Goal: Information Seeking & Learning: Compare options

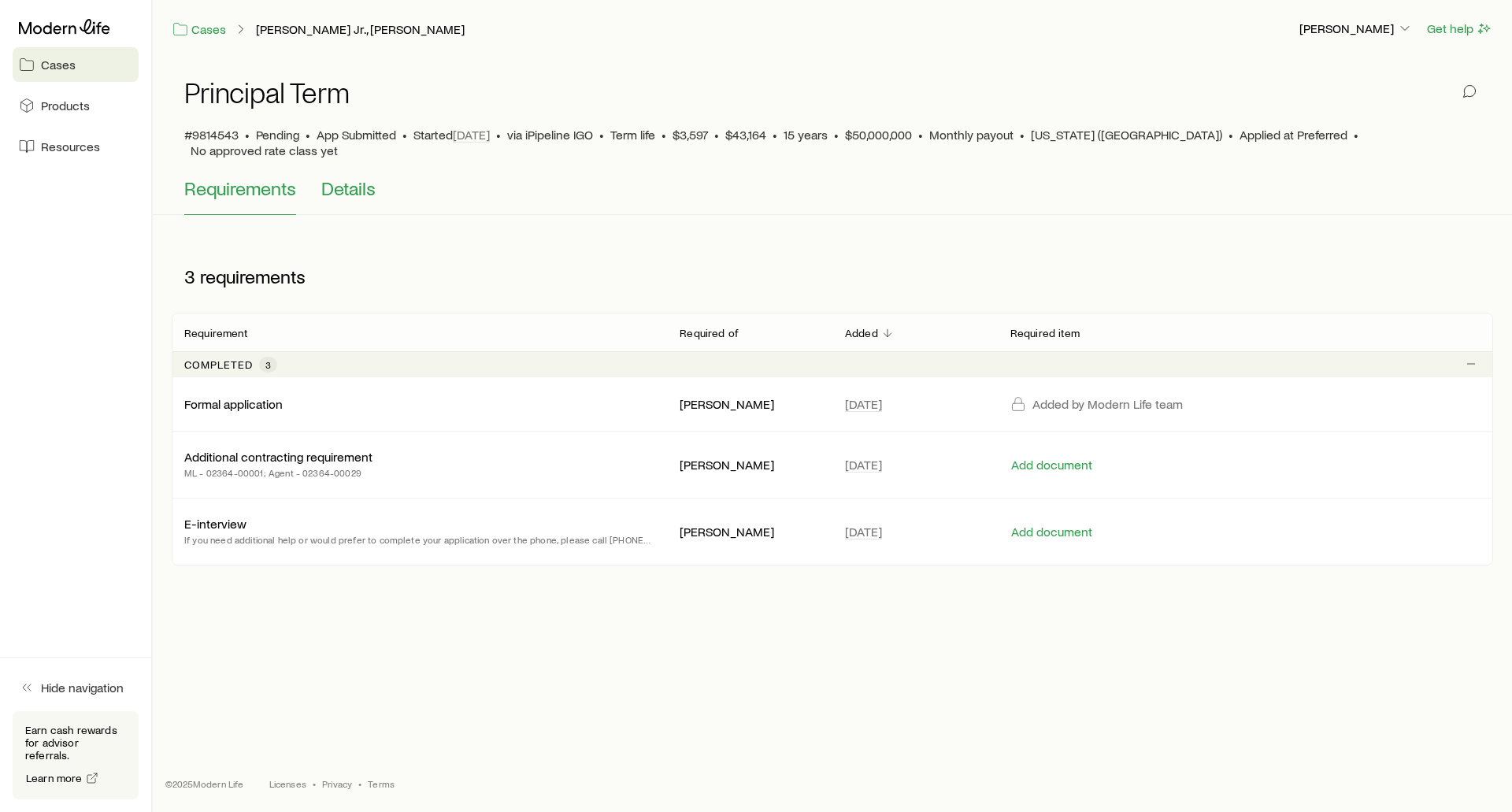
click at [346, 177] on span "Details" at bounding box center [348, 188] width 54 height 22
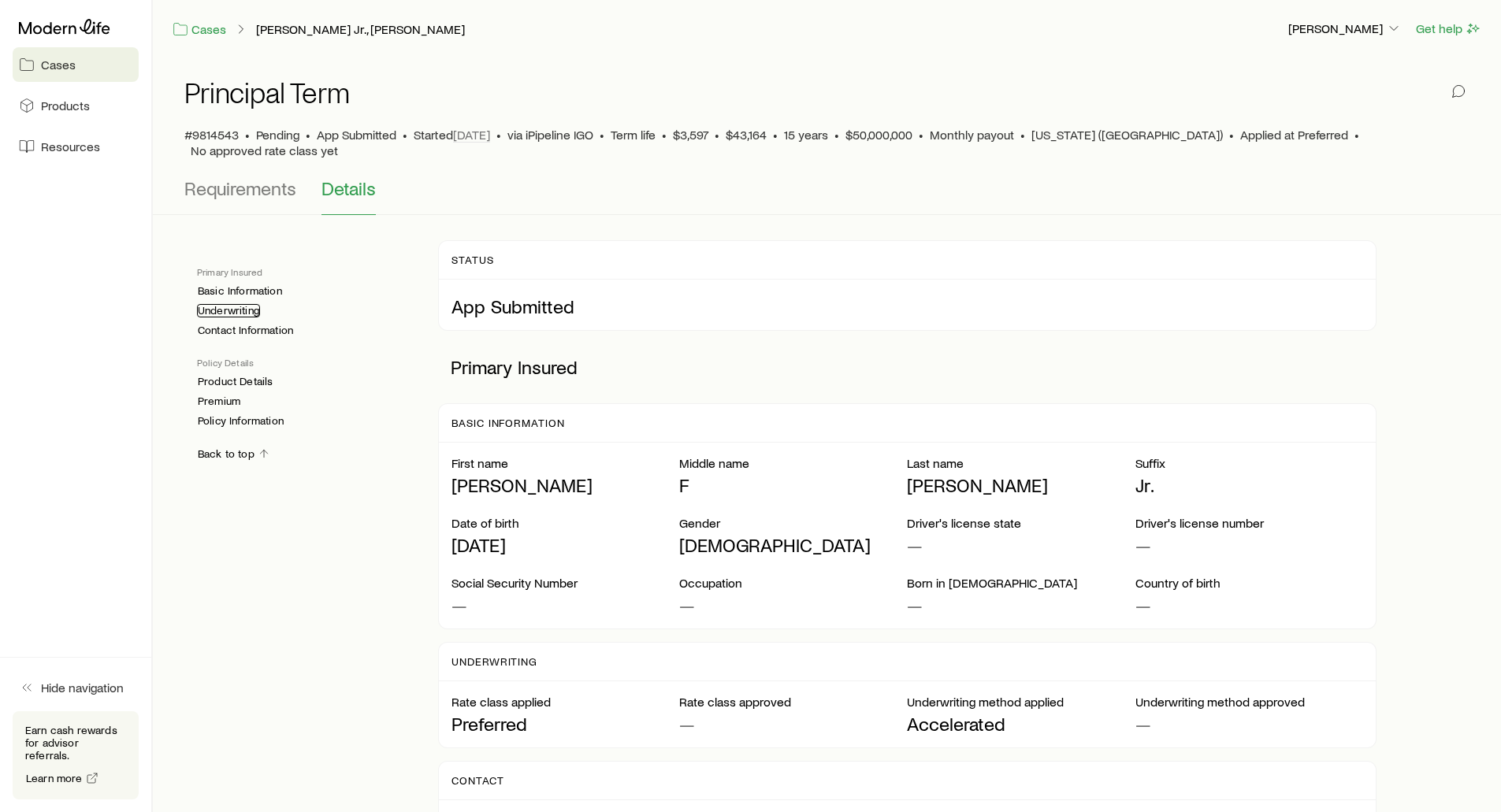
click at [241, 304] on link "Underwriting" at bounding box center [228, 310] width 63 height 13
click at [229, 179] on span "Requirements" at bounding box center [241, 188] width 112 height 22
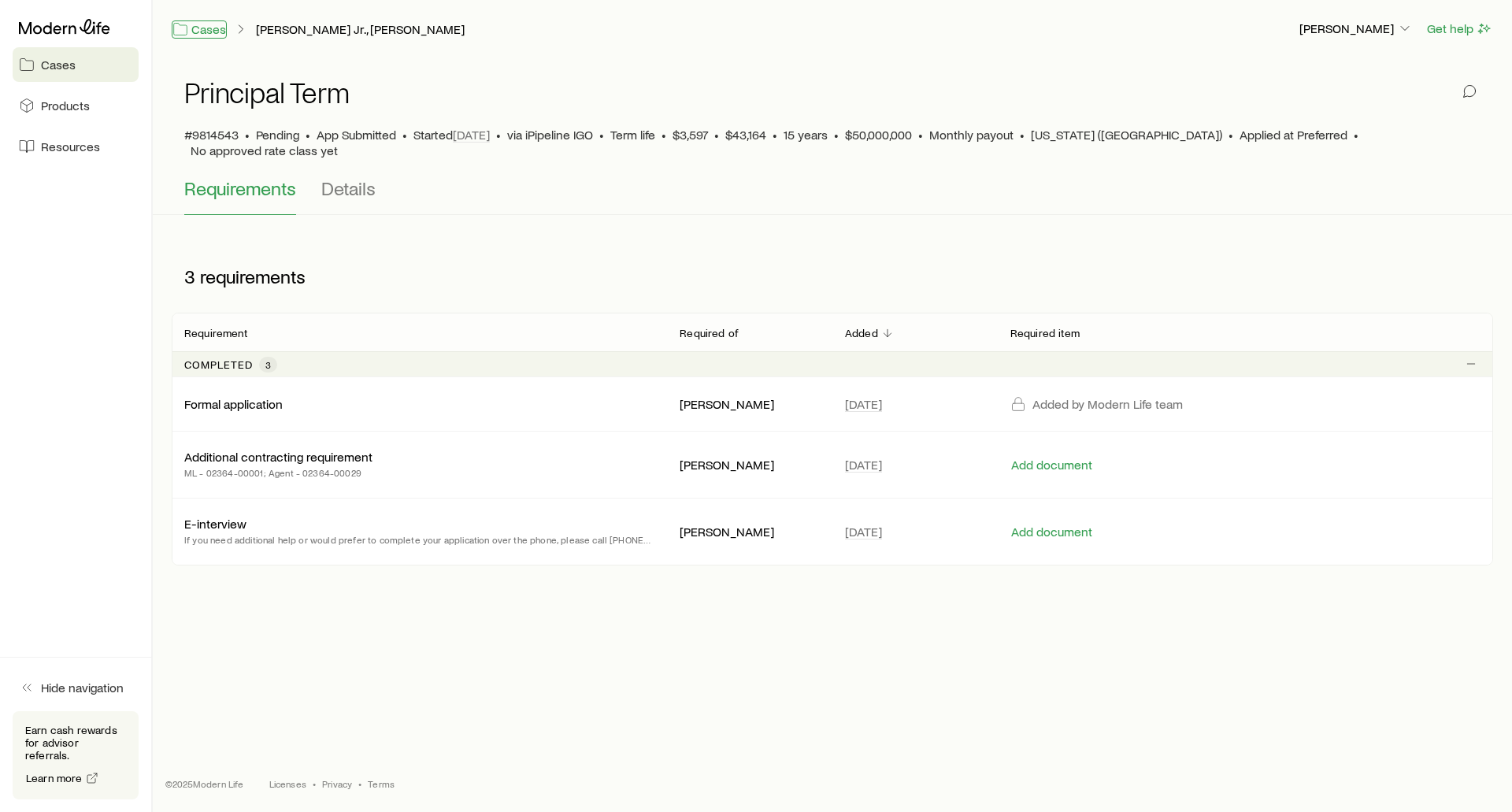
click at [194, 31] on link "Cases" at bounding box center [199, 30] width 55 height 18
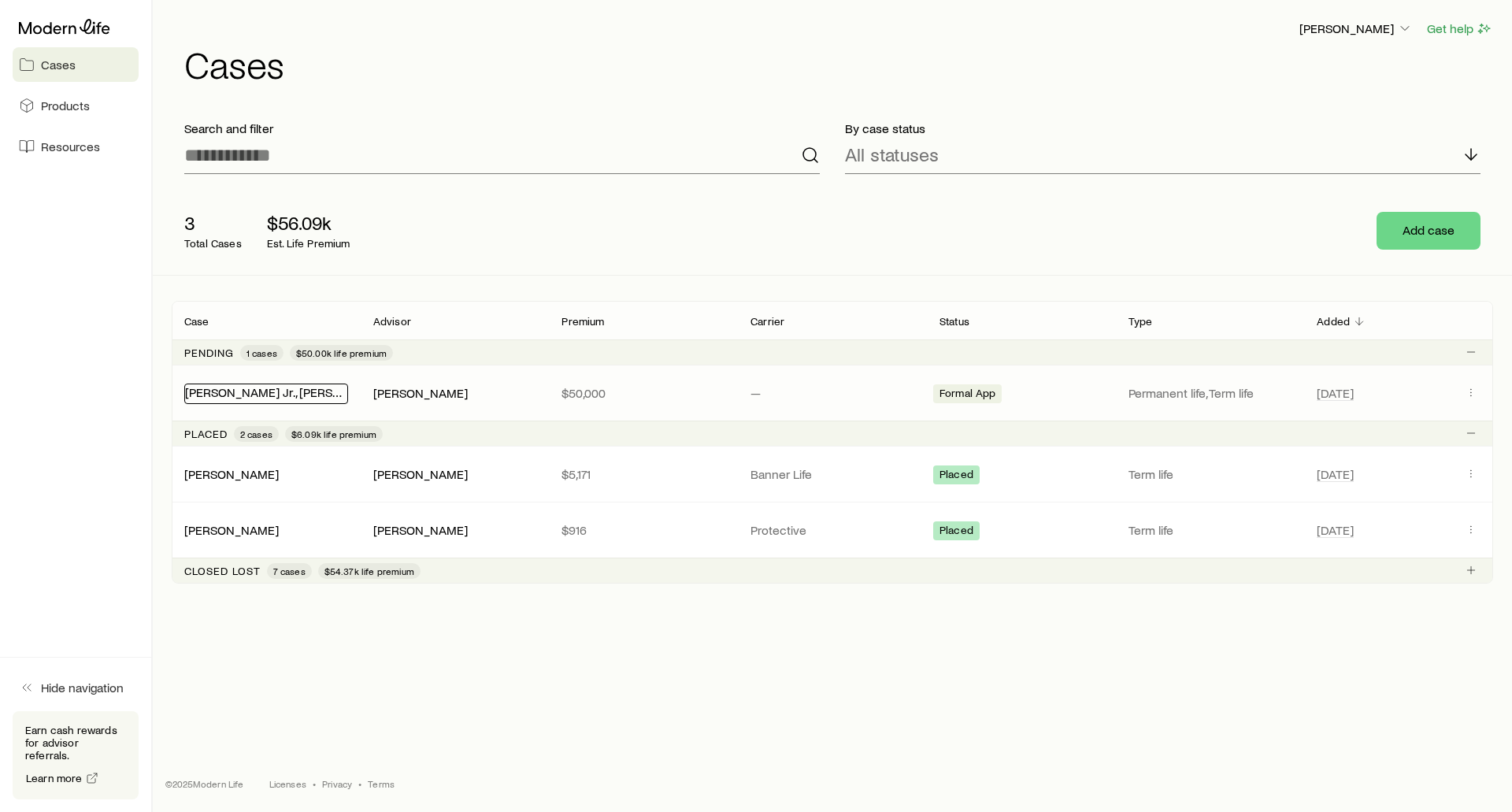
click at [223, 395] on link "[PERSON_NAME] Jr., [PERSON_NAME]" at bounding box center [289, 392] width 208 height 15
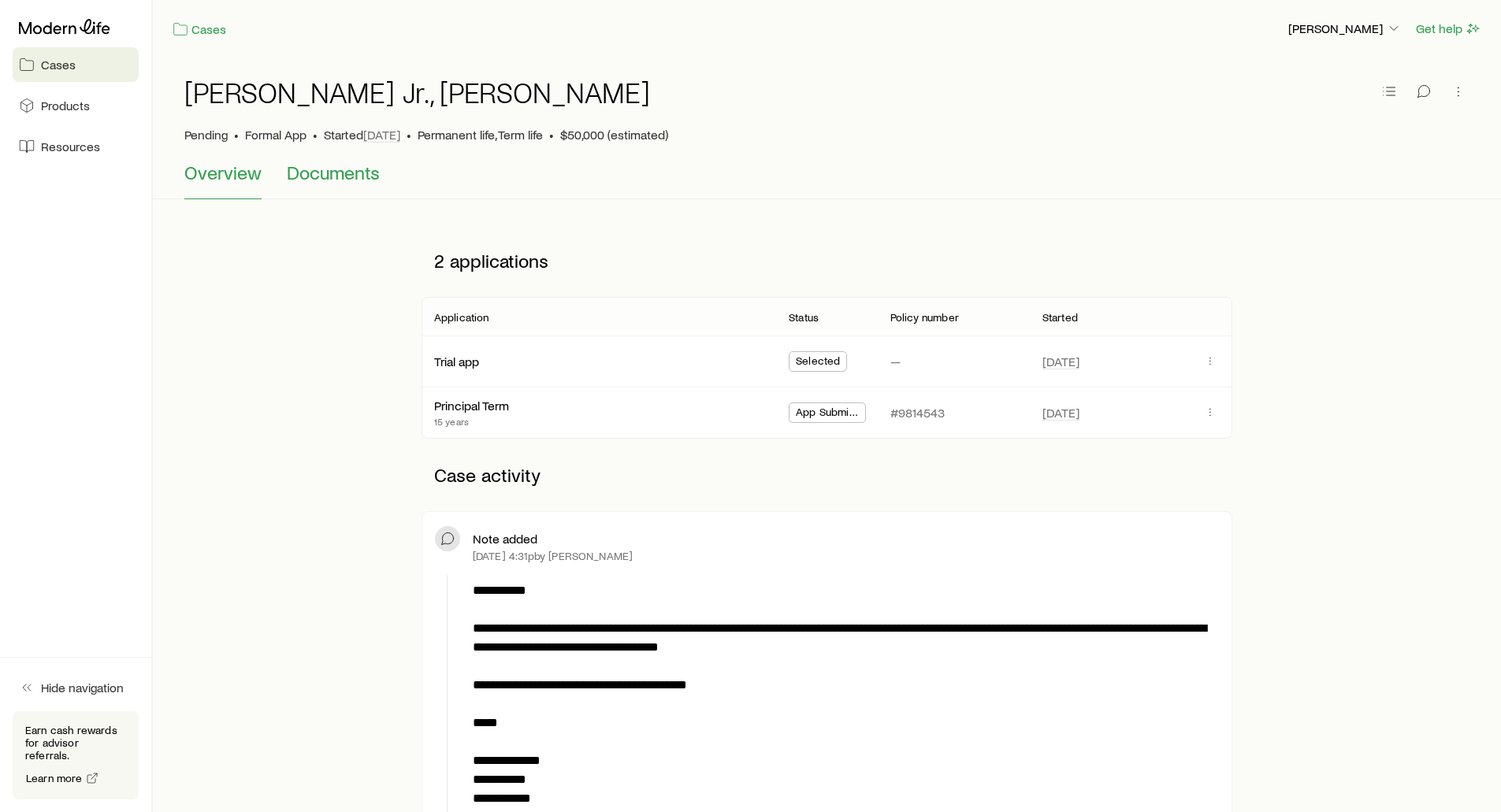
click at [327, 177] on span "Documents" at bounding box center [333, 172] width 93 height 22
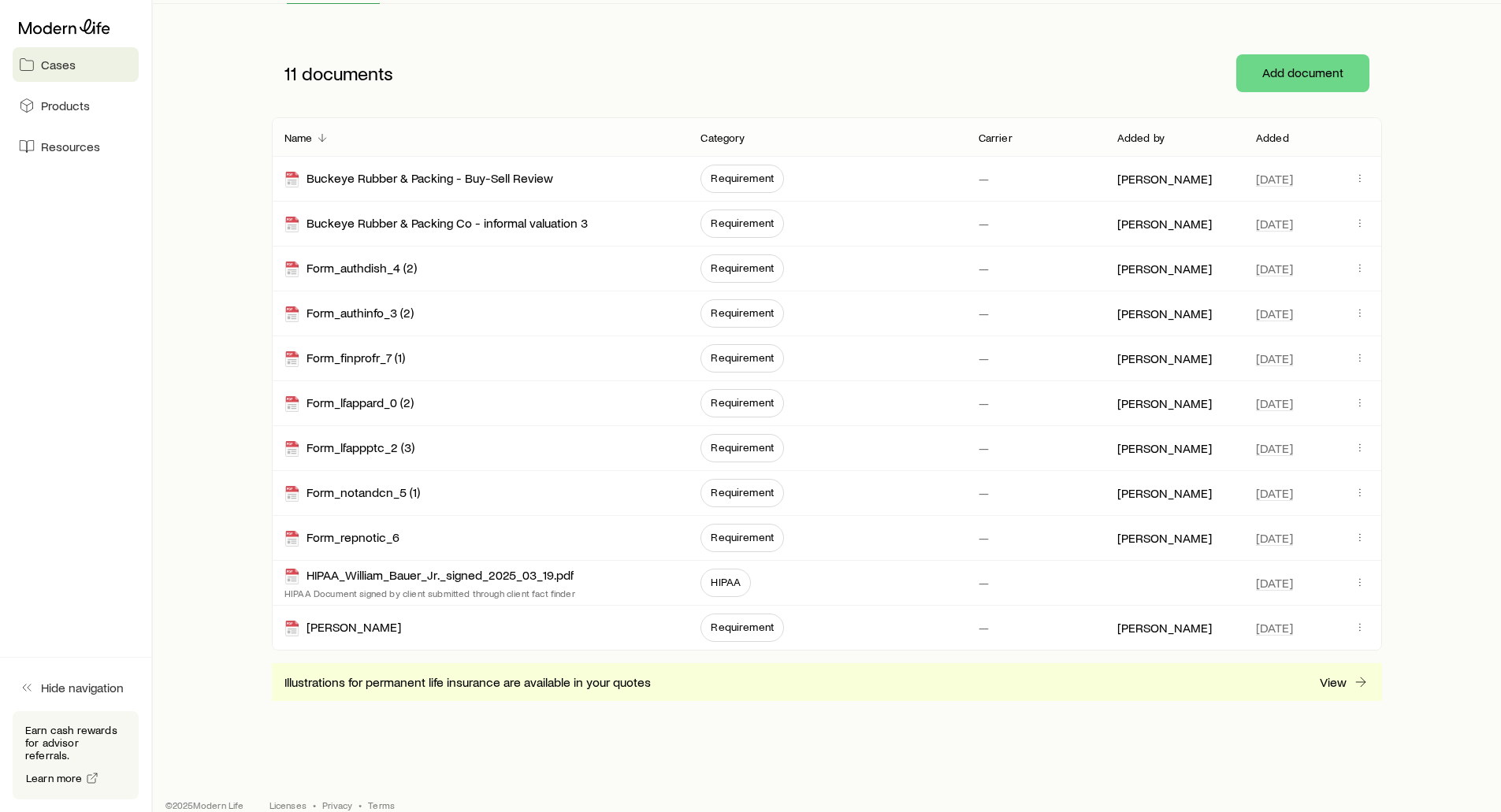
scroll to position [217, 0]
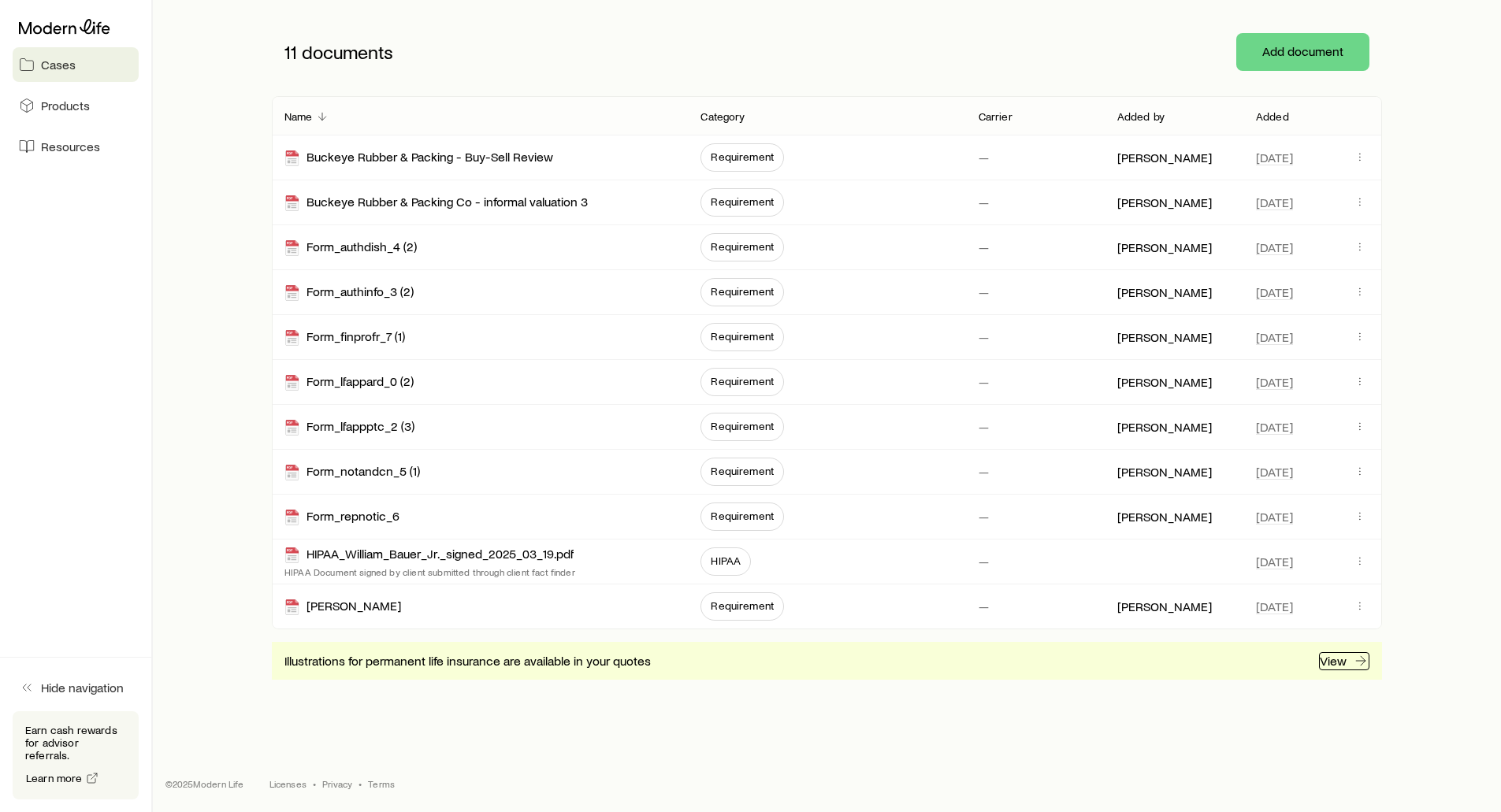
click at [1347, 665] on p "View" at bounding box center [1333, 660] width 27 height 16
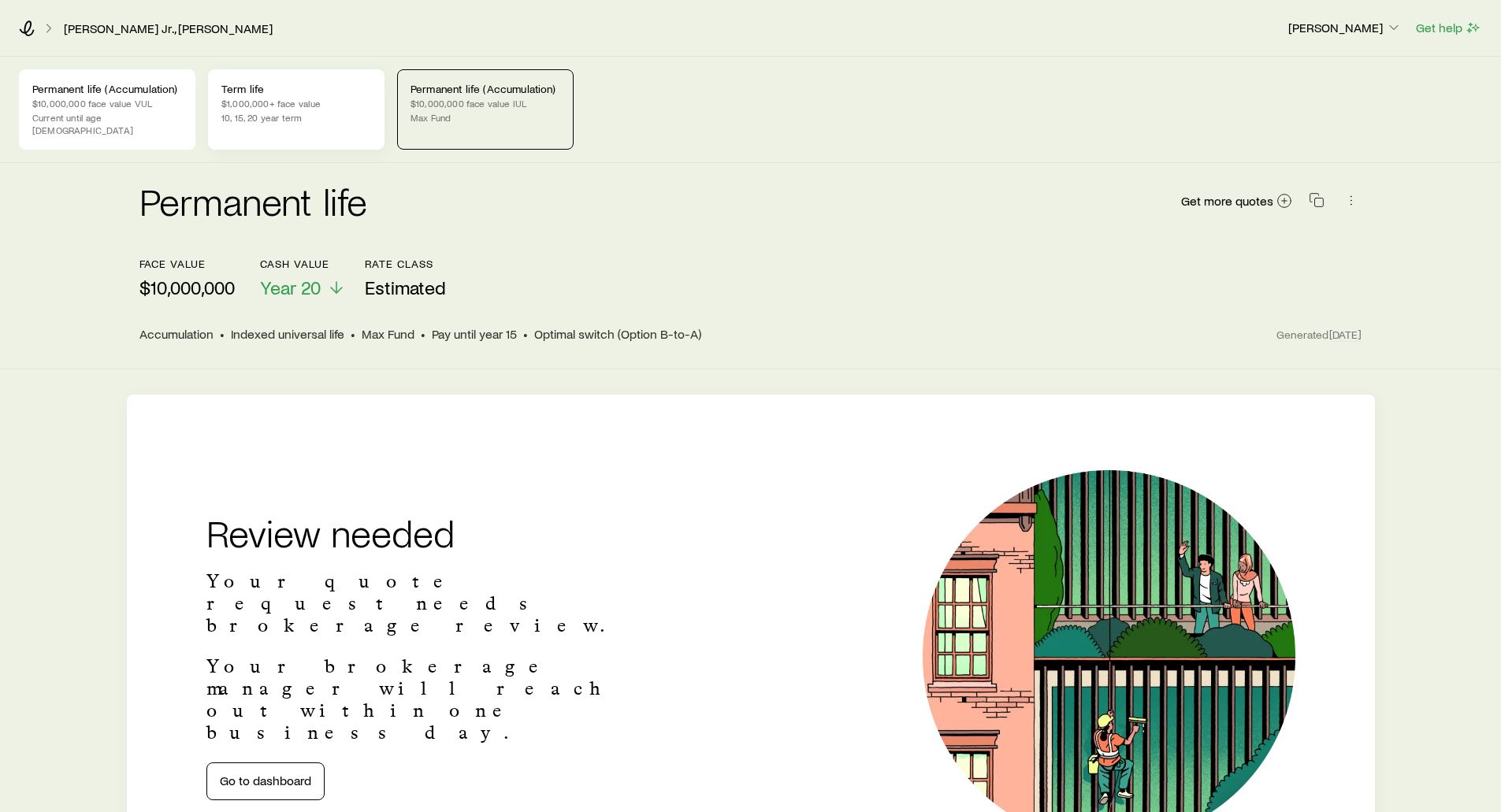
click at [263, 105] on p "$1,000,000+ face value" at bounding box center [297, 103] width 150 height 12
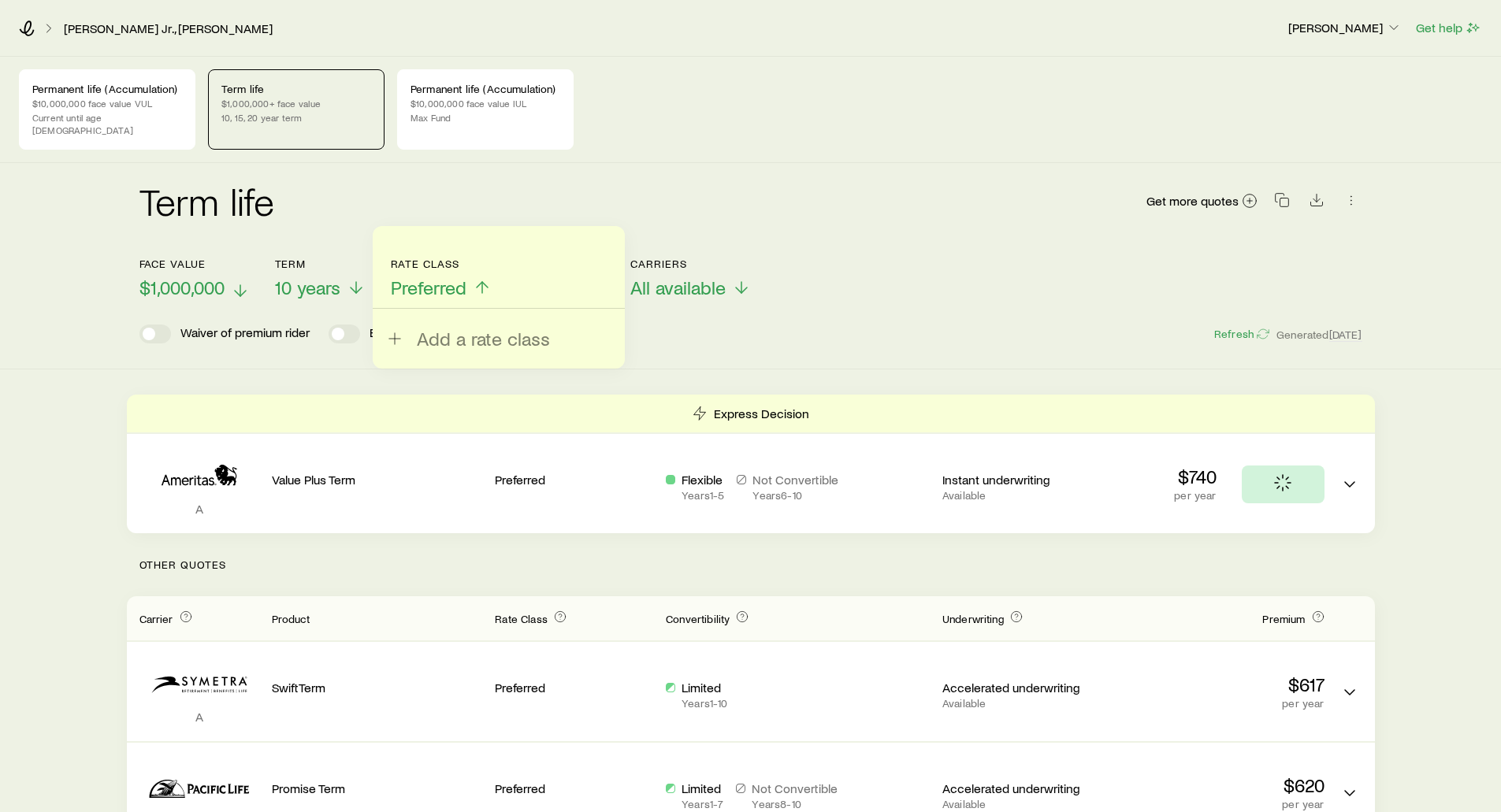
click at [169, 277] on span "$1,000,000" at bounding box center [181, 287] width 85 height 22
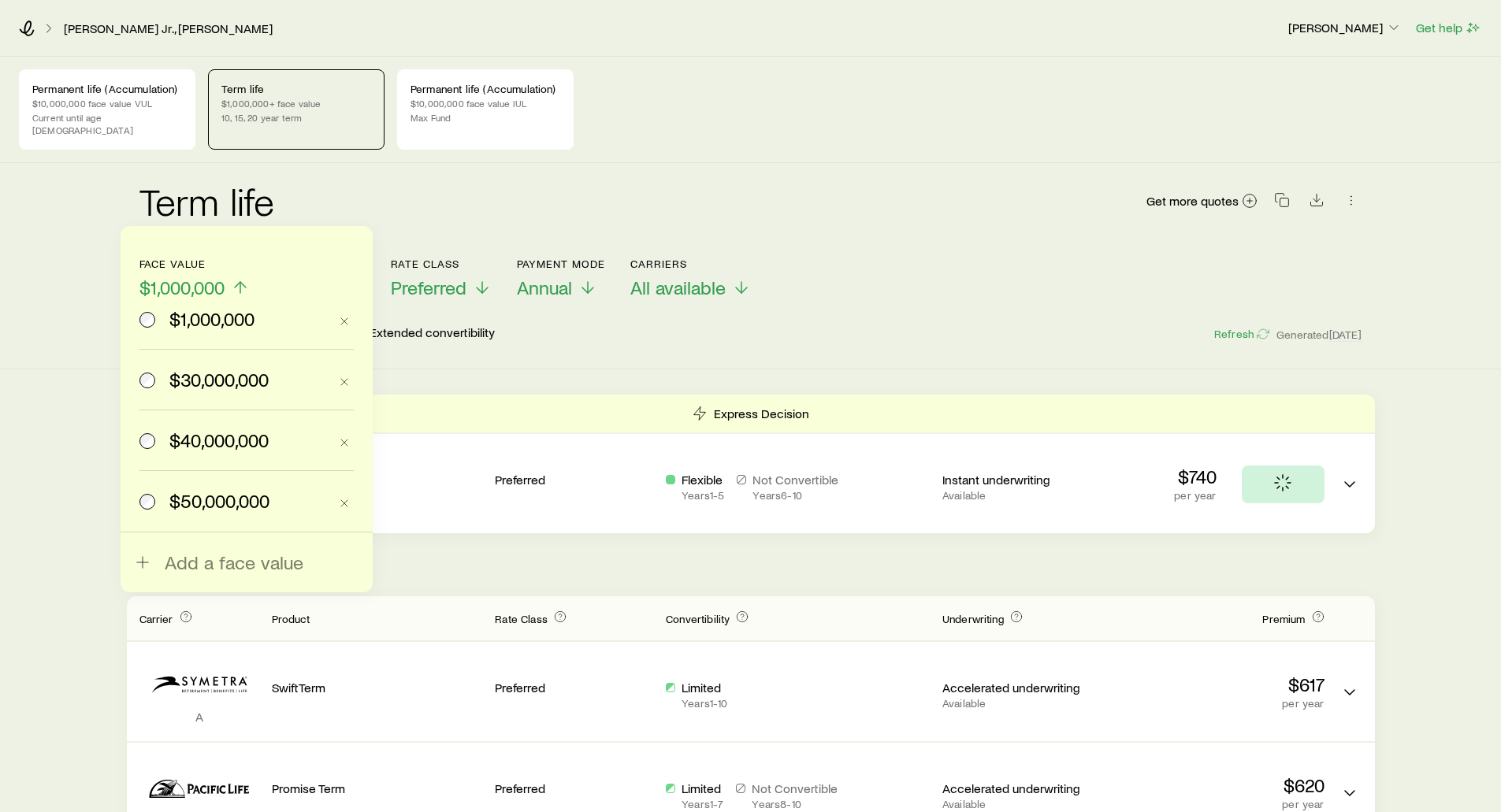
click at [210, 512] on label "$50,000,000" at bounding box center [234, 501] width 189 height 60
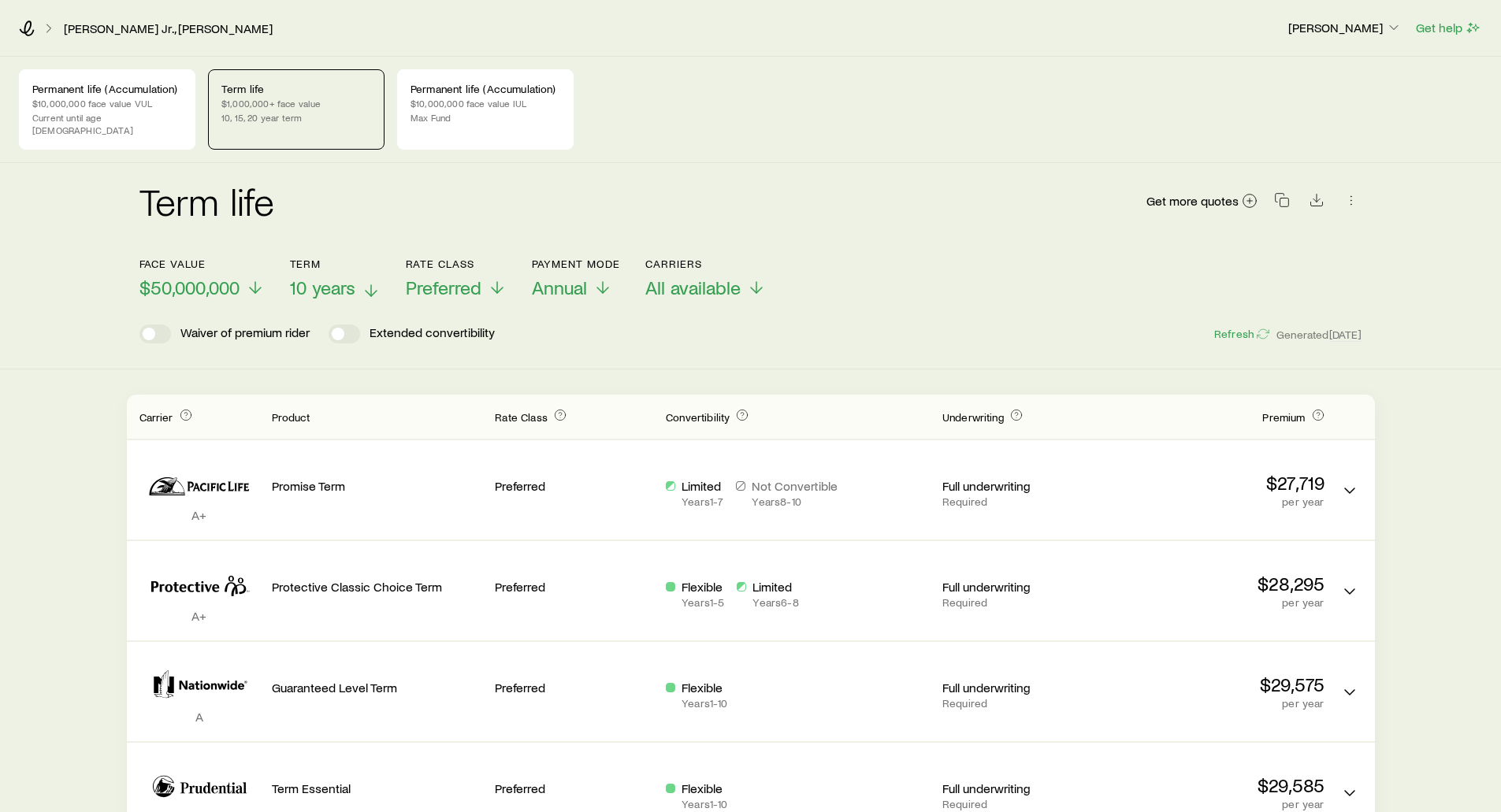
click at [322, 281] on span "10 years" at bounding box center [322, 287] width 65 height 22
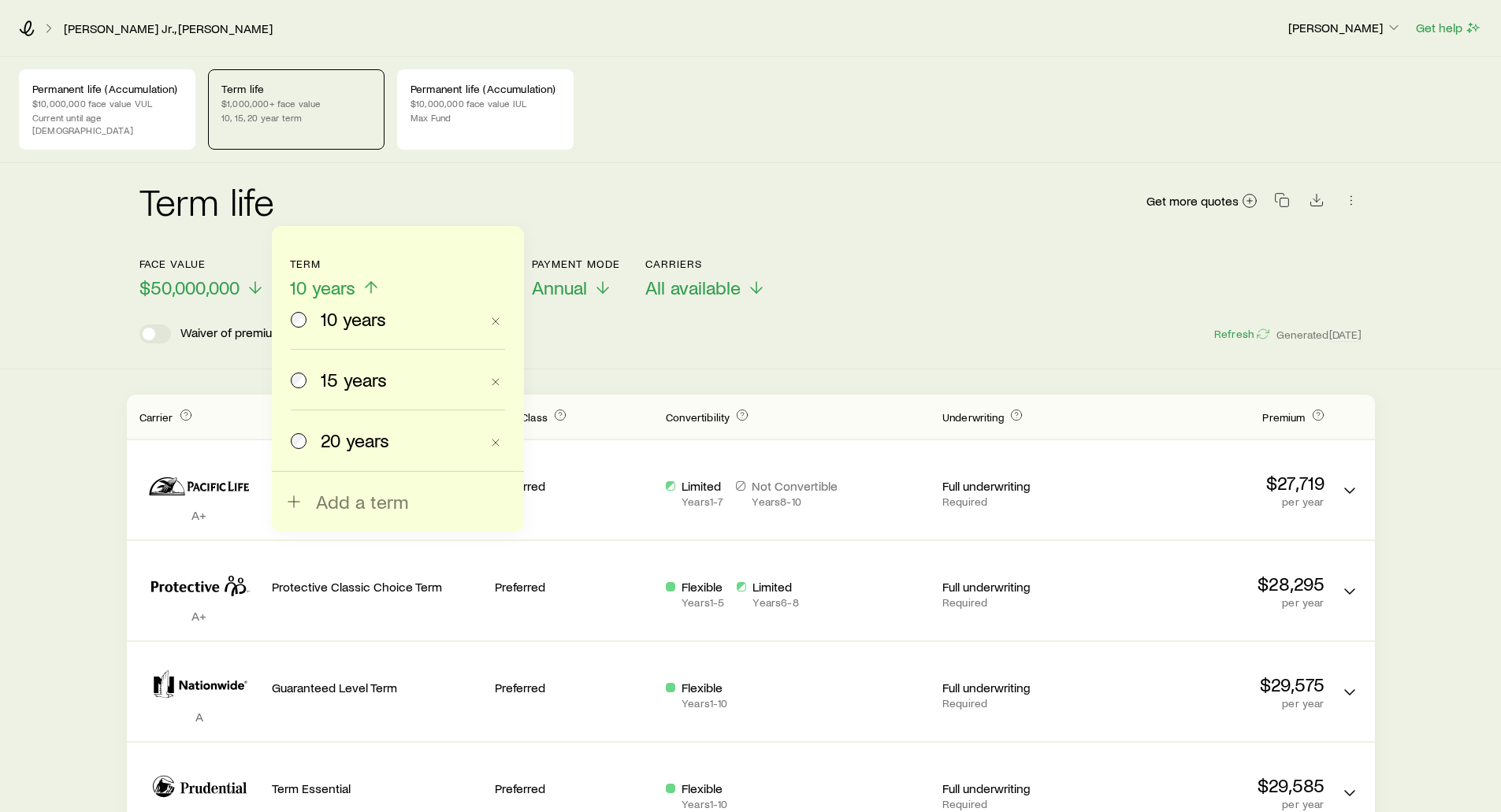
click at [342, 395] on label "15 years" at bounding box center [386, 380] width 189 height 60
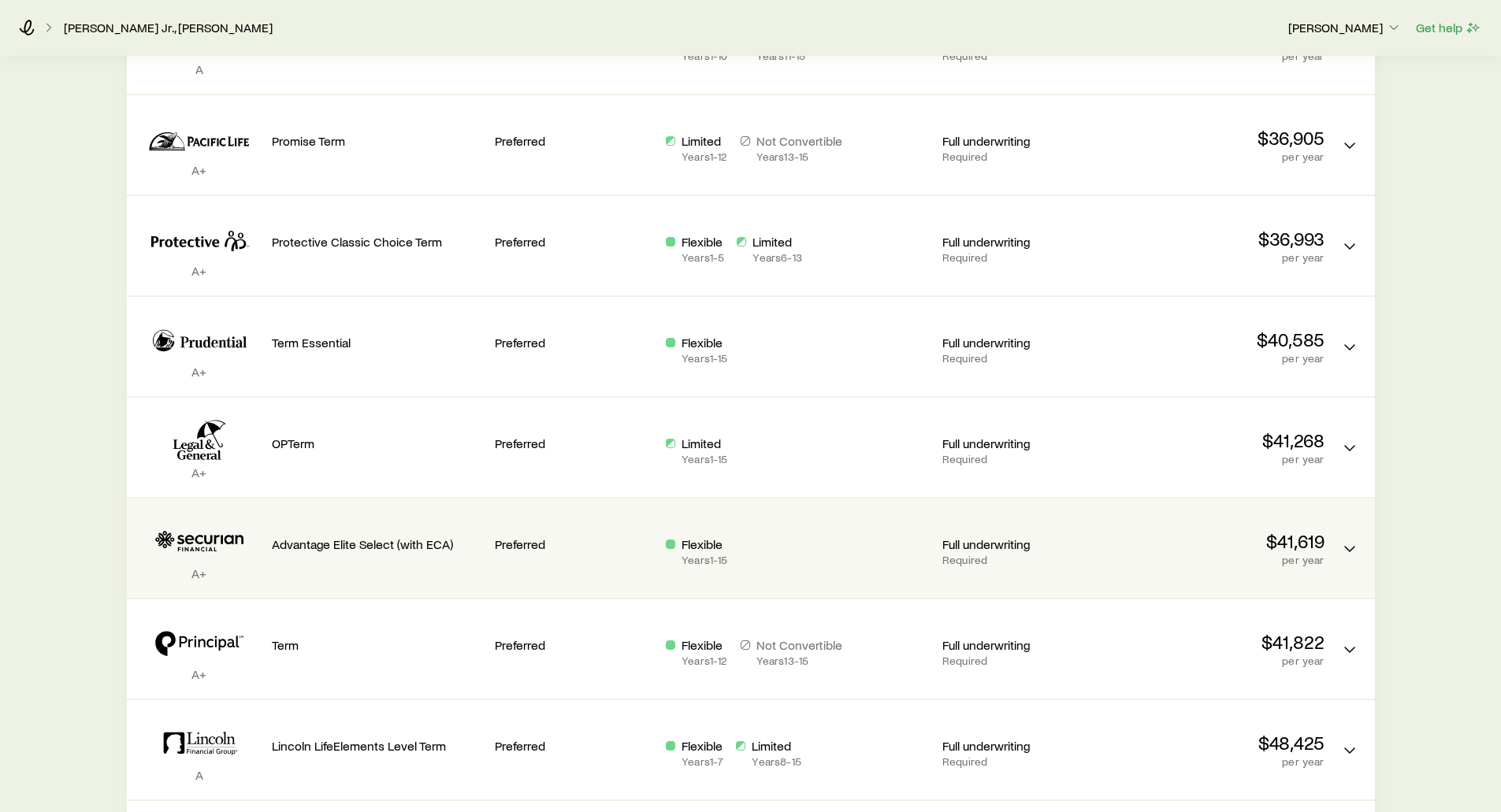
scroll to position [471, 0]
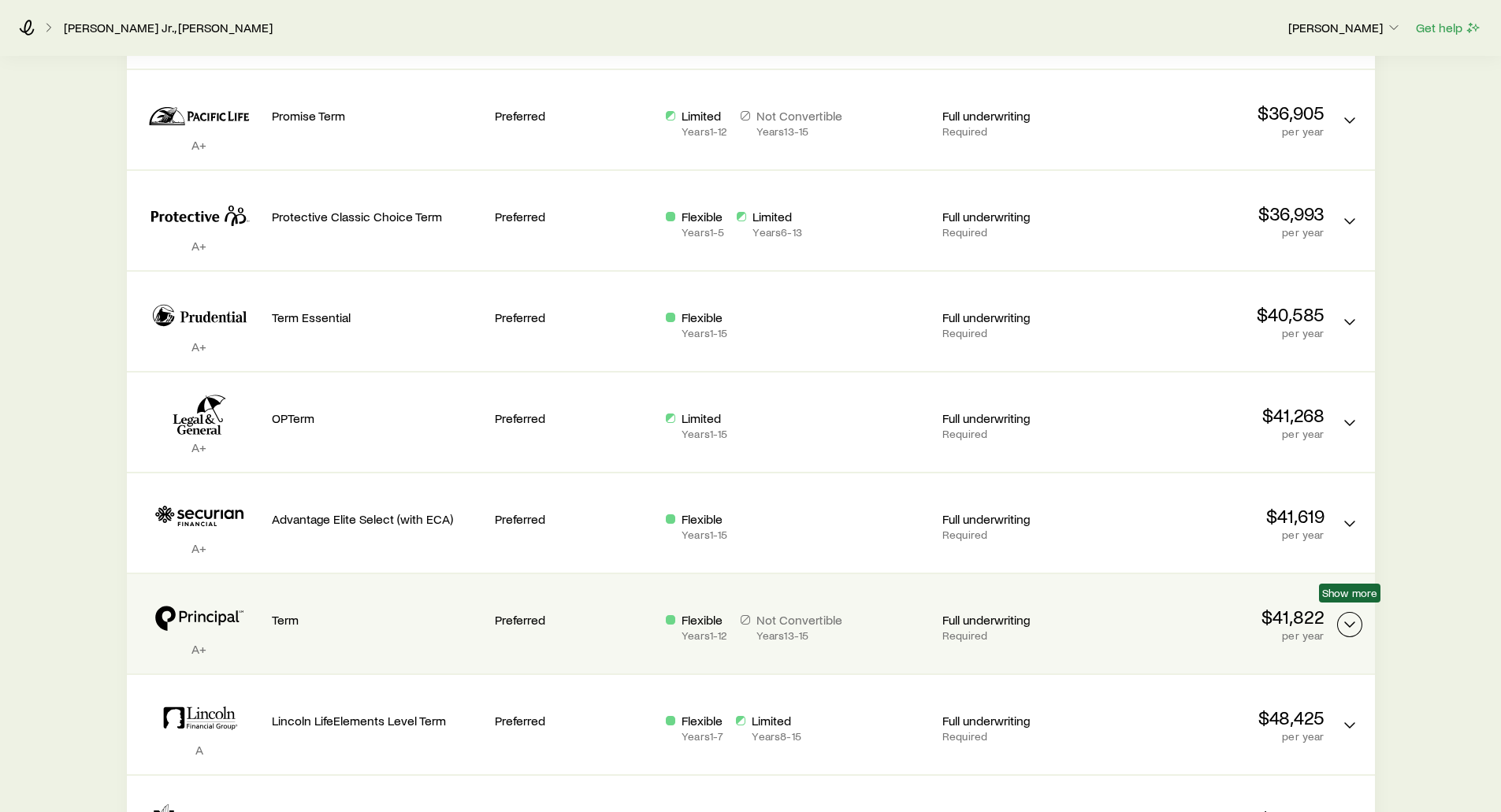
click at [1351, 623] on polyline "Term quotes" at bounding box center [1349, 625] width 9 height 5
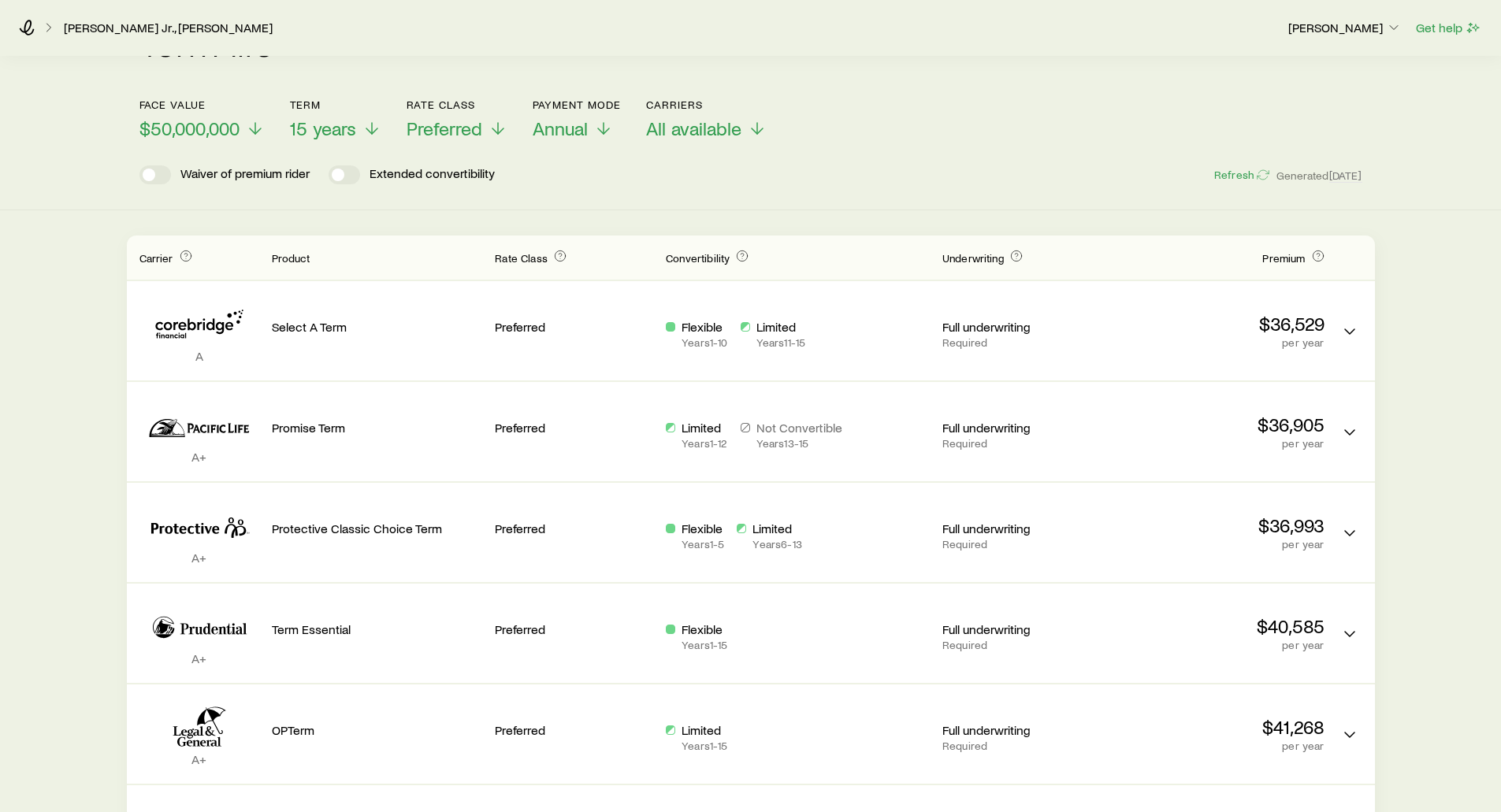
scroll to position [0, 0]
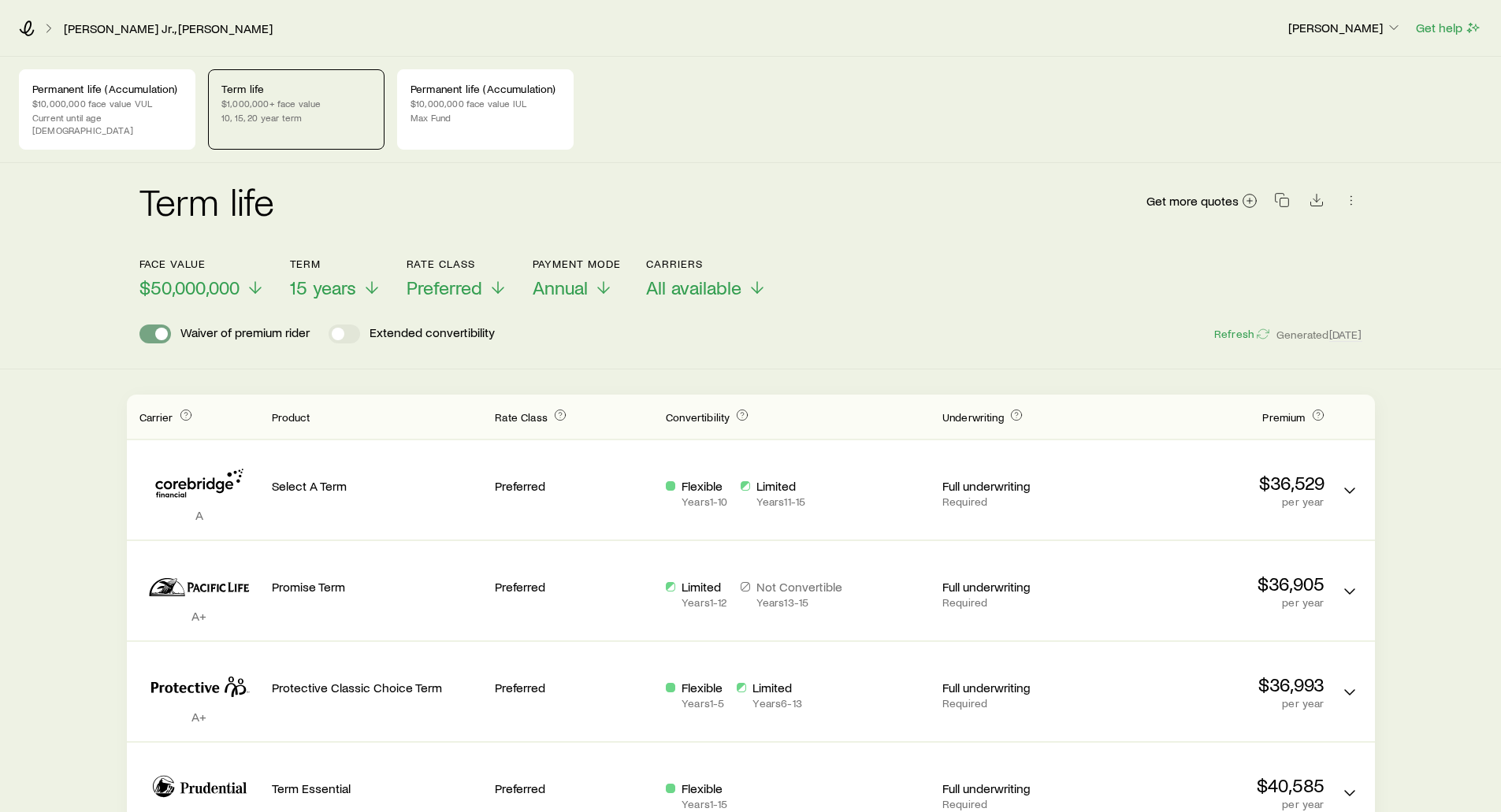
click at [157, 328] on span at bounding box center [161, 334] width 12 height 12
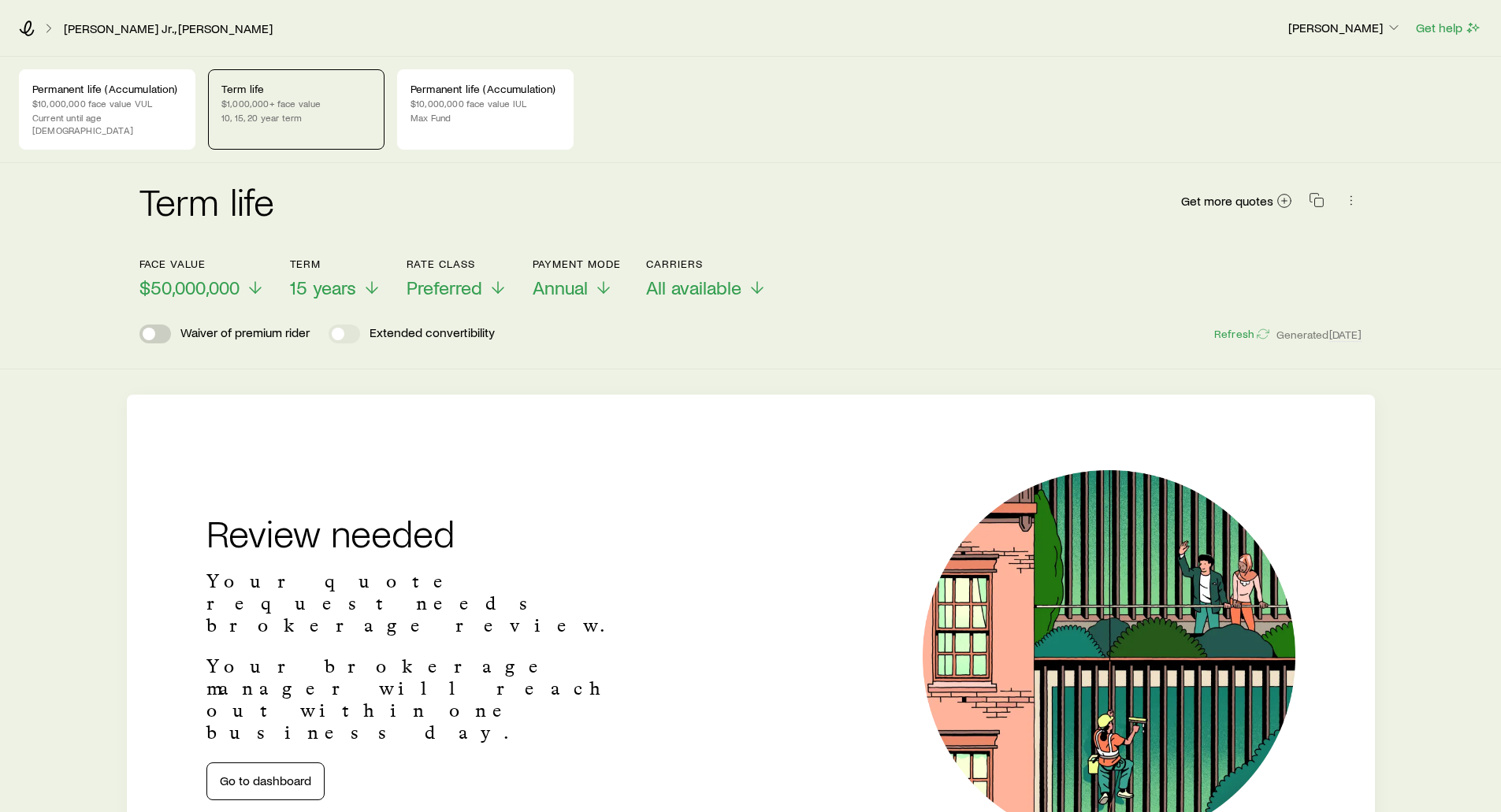
click at [166, 324] on span at bounding box center [155, 334] width 31 height 19
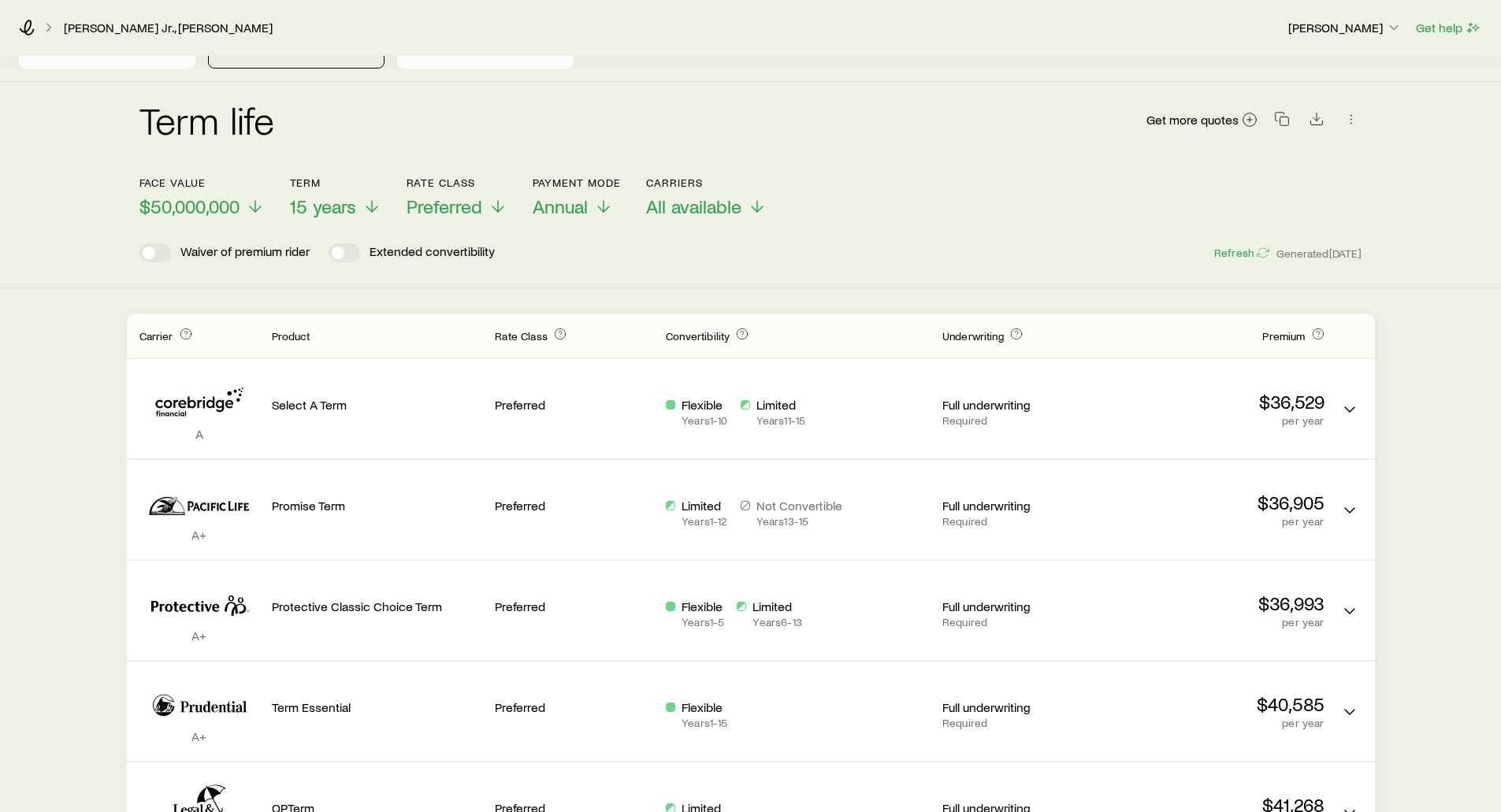
scroll to position [79, 0]
click at [670, 198] on span "All available" at bounding box center [694, 208] width 96 height 22
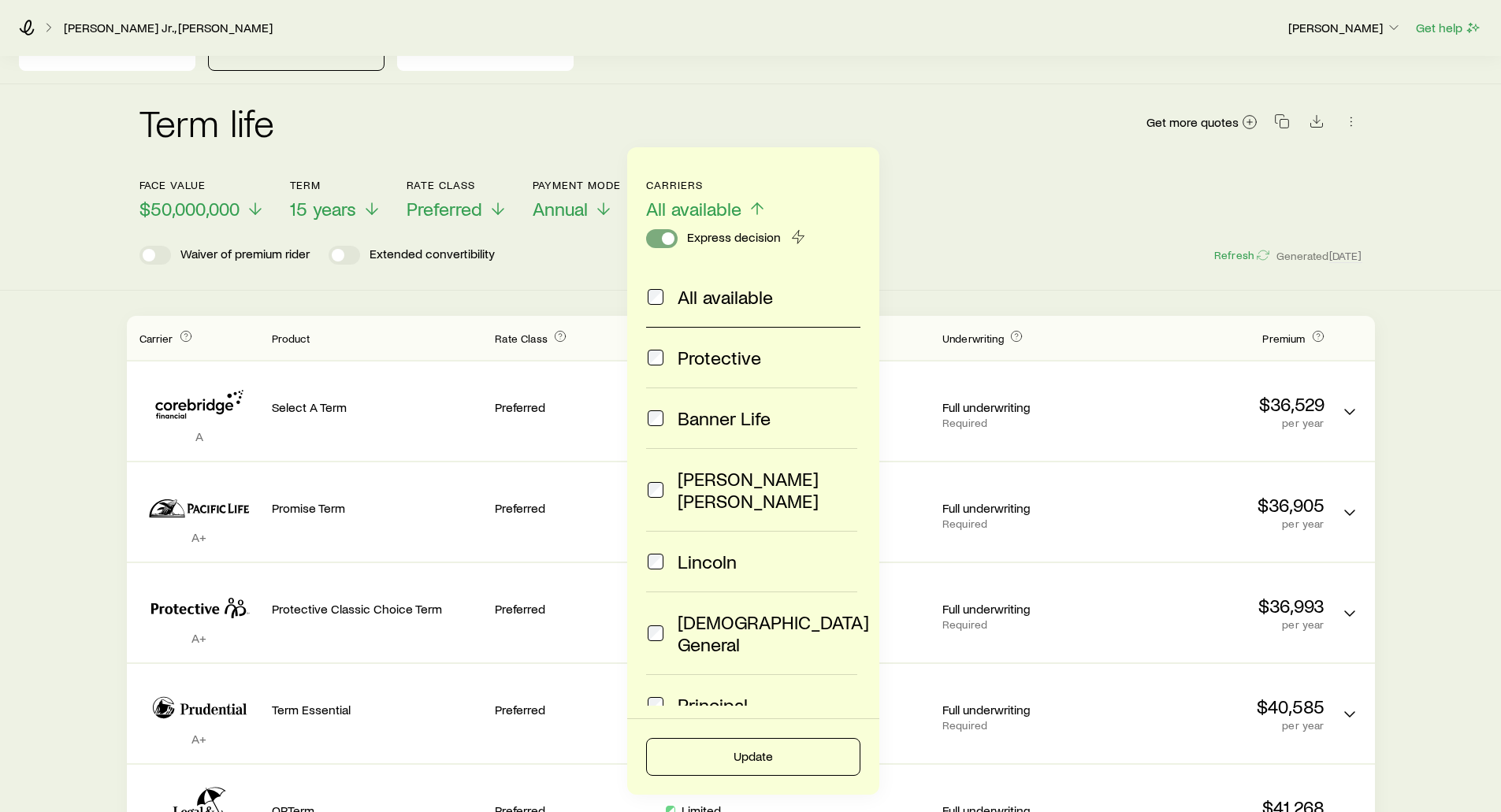
click at [662, 244] on span at bounding box center [662, 238] width 31 height 19
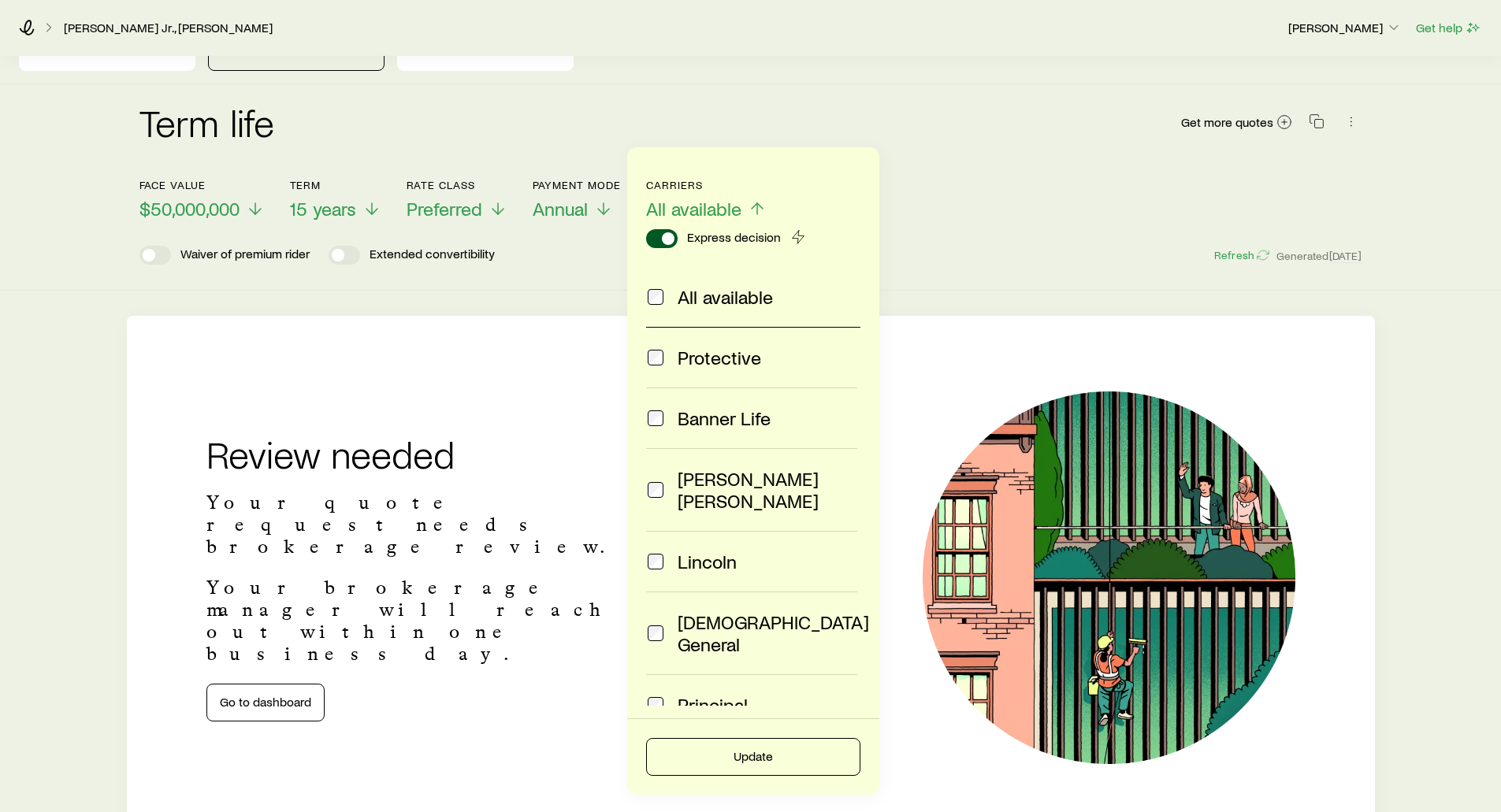
click at [662, 244] on span at bounding box center [662, 238] width 31 height 19
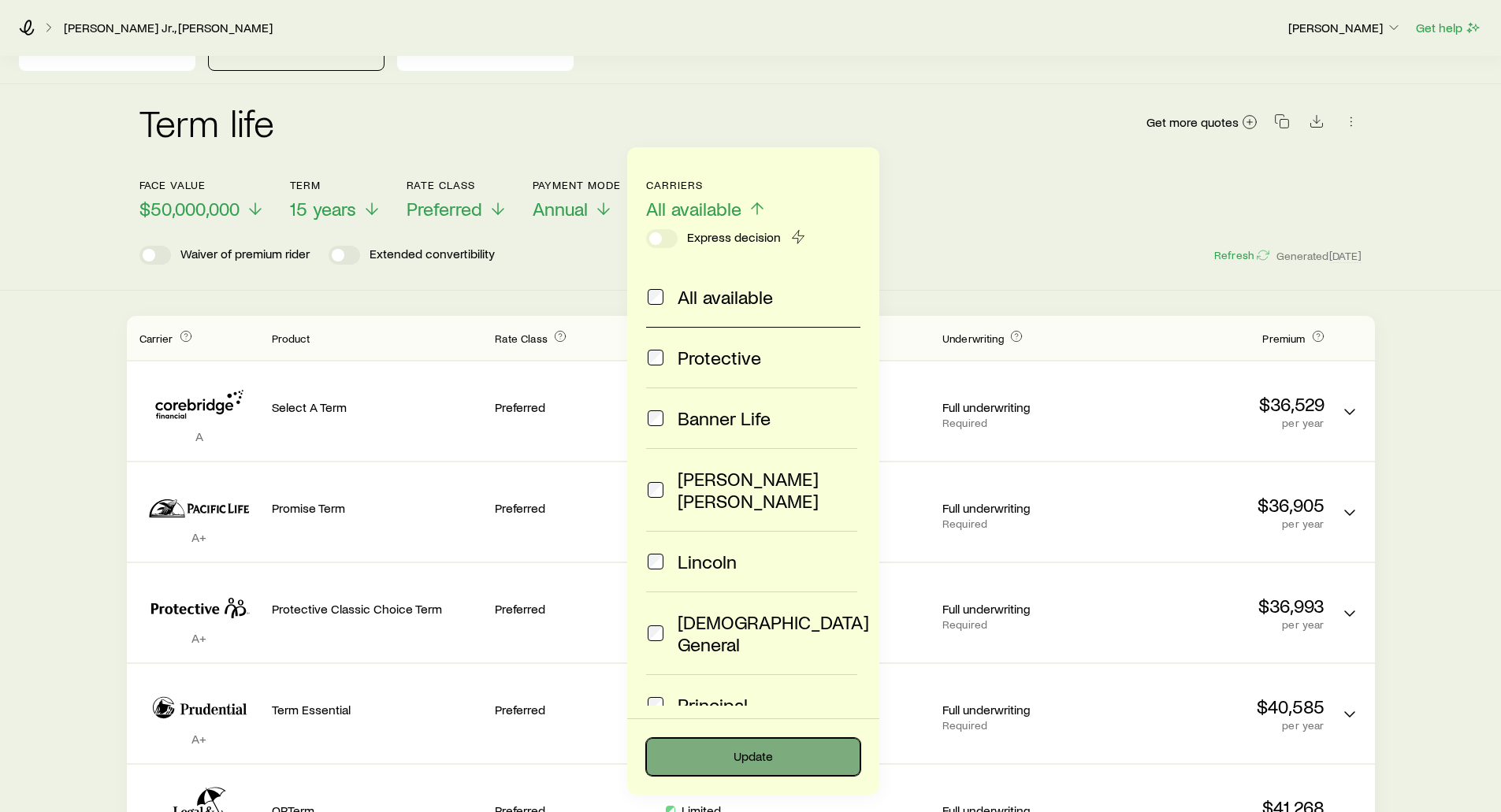
click at [746, 751] on button "Update" at bounding box center [753, 757] width 214 height 38
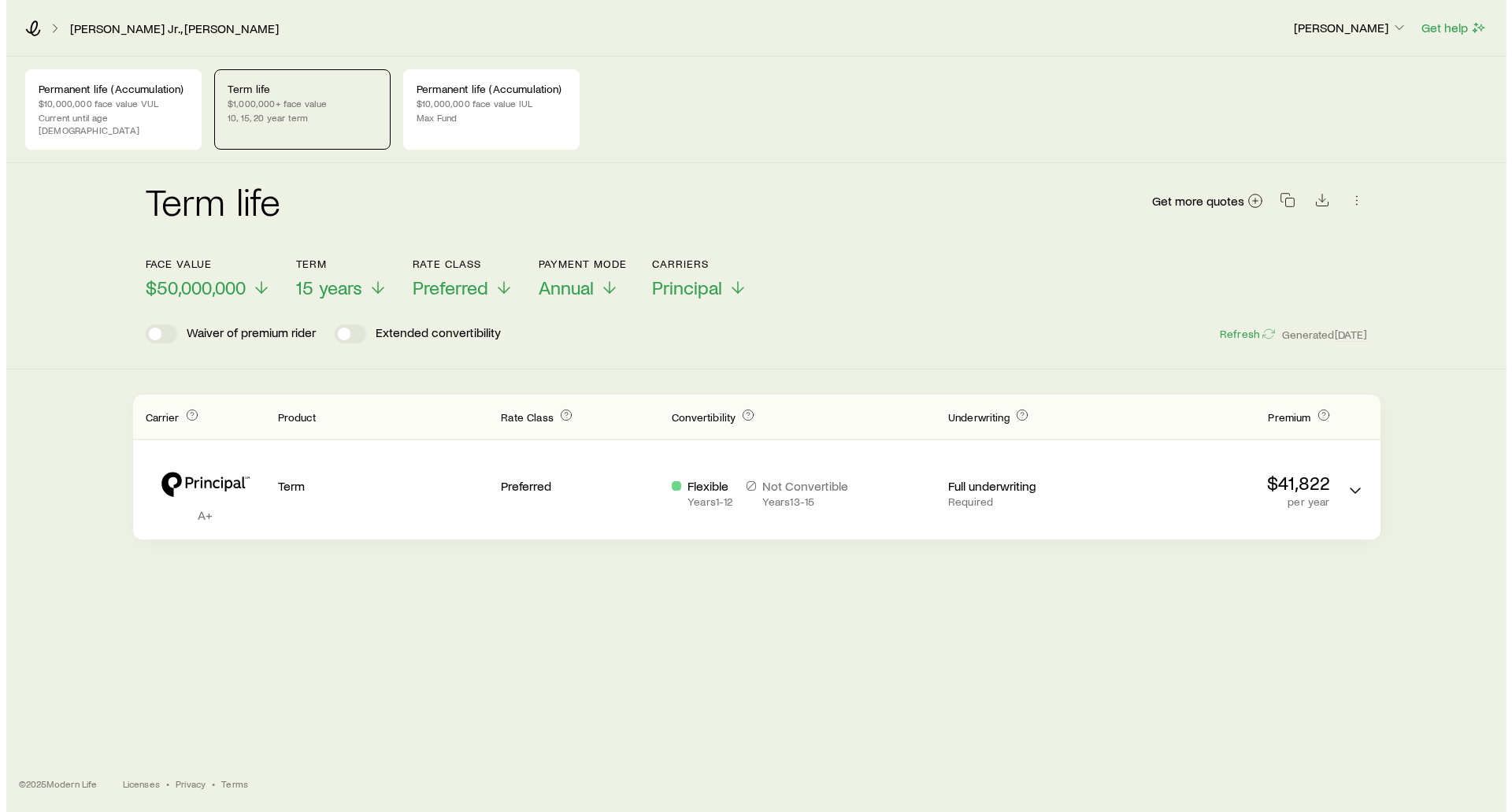
scroll to position [0, 0]
click at [1362, 192] on icon "button" at bounding box center [1356, 199] width 16 height 16
click at [1404, 235] on div "Term life Get more quotes Face value $50,000,000 Term 15 years Rate Class Prefe…" at bounding box center [756, 266] width 1512 height 207
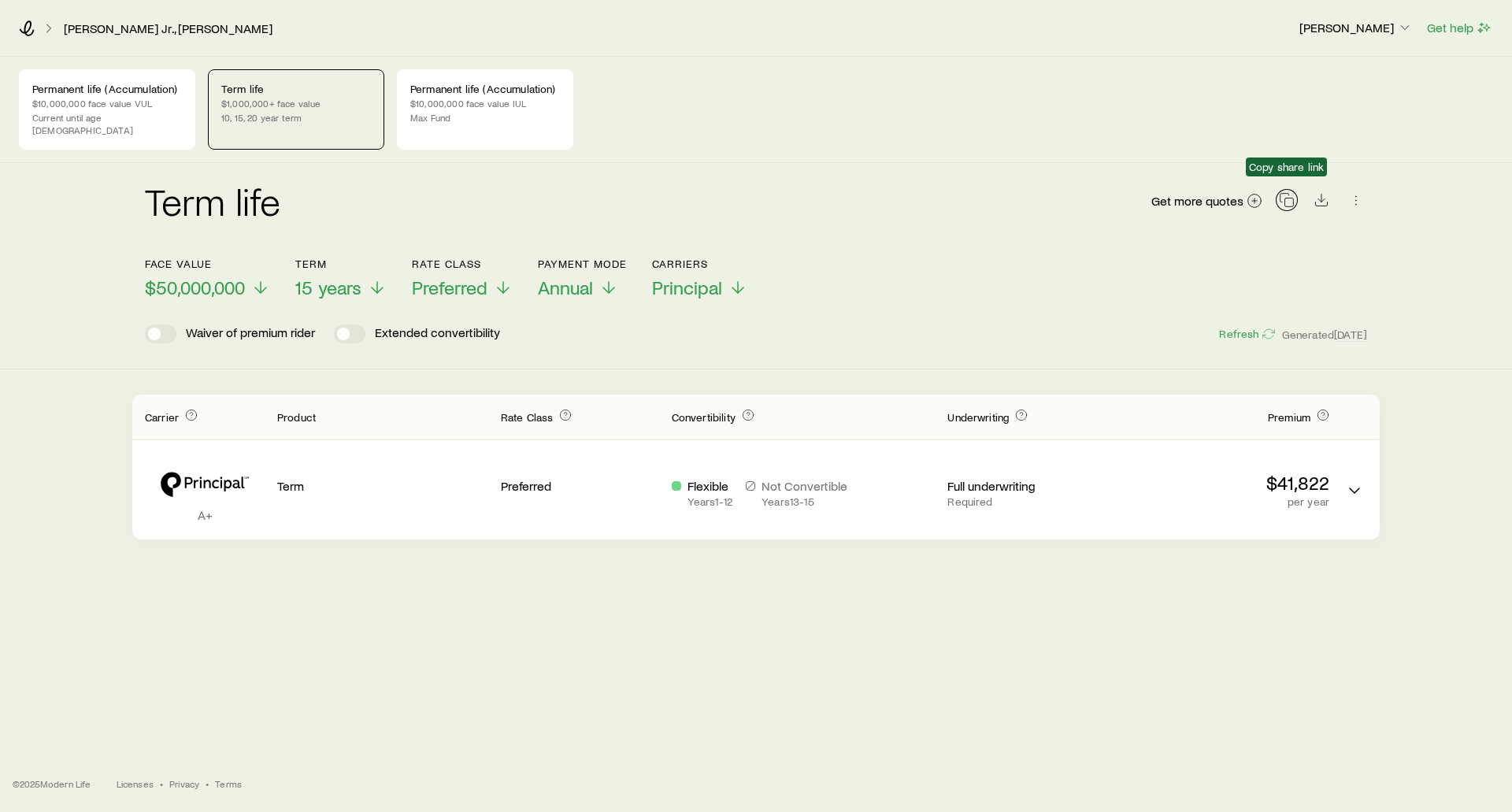
click at [1283, 192] on icon "button" at bounding box center [1286, 199] width 16 height 16
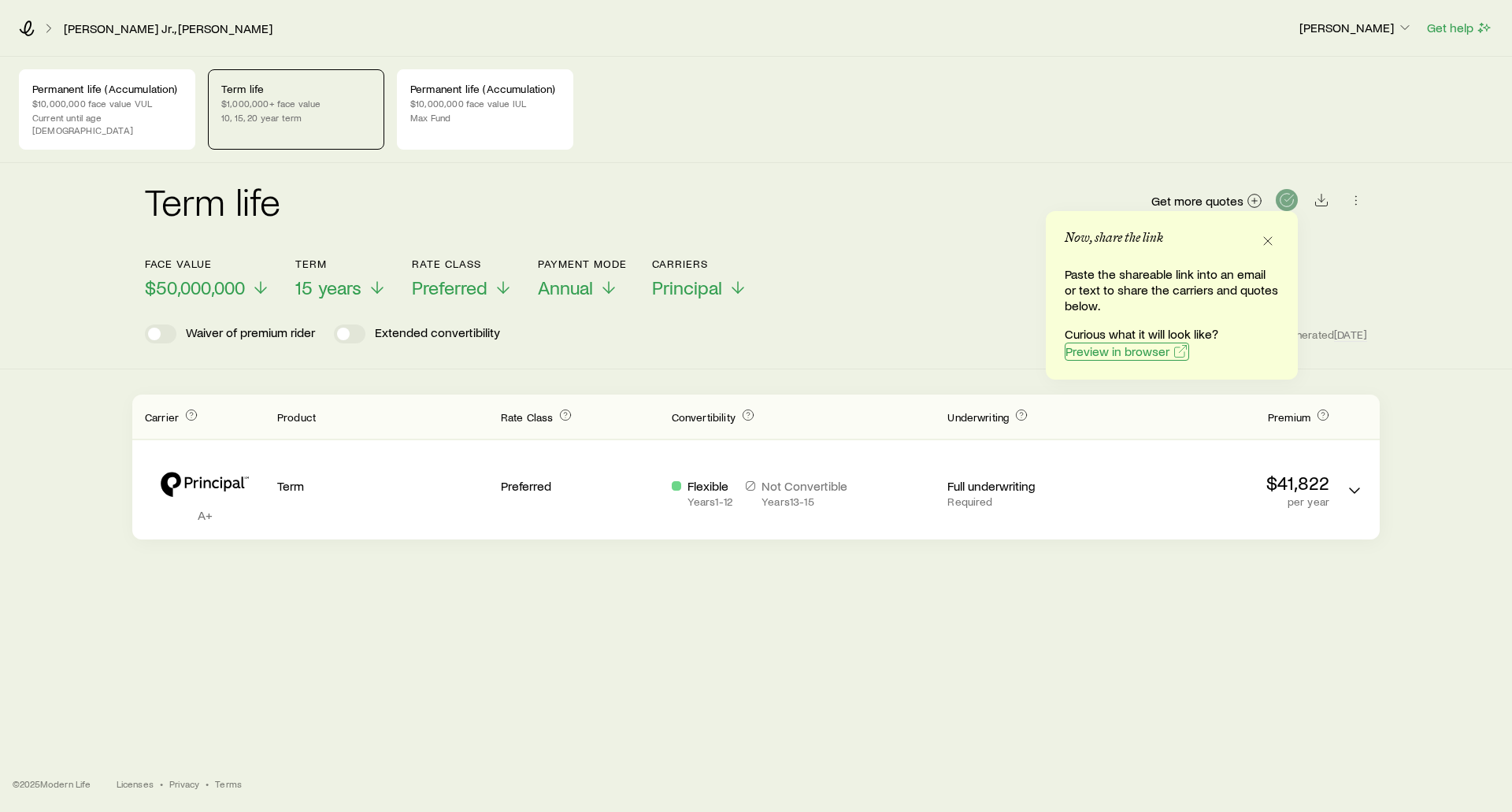
click at [1124, 348] on span "Preview in browser" at bounding box center [1117, 351] width 104 height 12
